Goal: Transaction & Acquisition: Purchase product/service

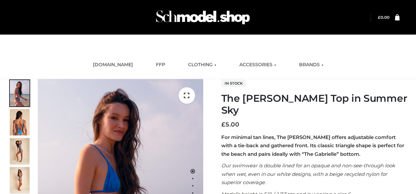
scroll to position [79, 0]
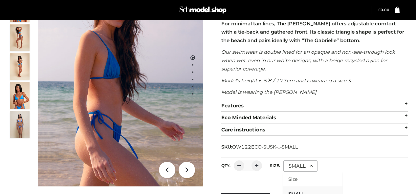
click at [313, 186] on li "SMALL" at bounding box center [313, 193] width 59 height 14
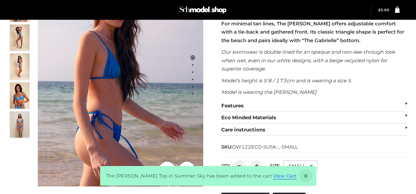
click at [275, 178] on link "View Cart" at bounding box center [284, 176] width 23 height 6
